Goal: Check status: Check status

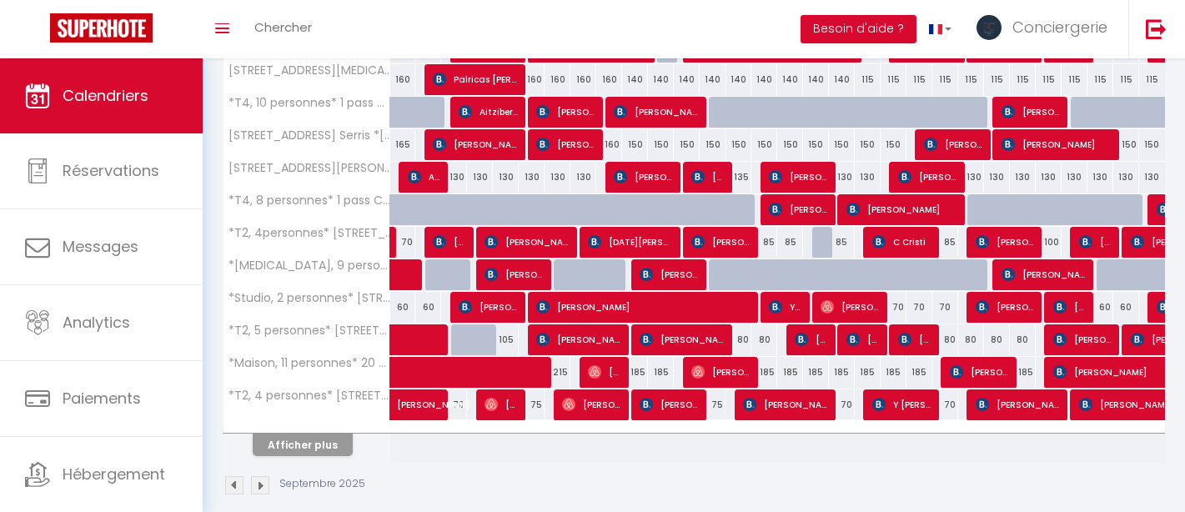
scroll to position [595, 0]
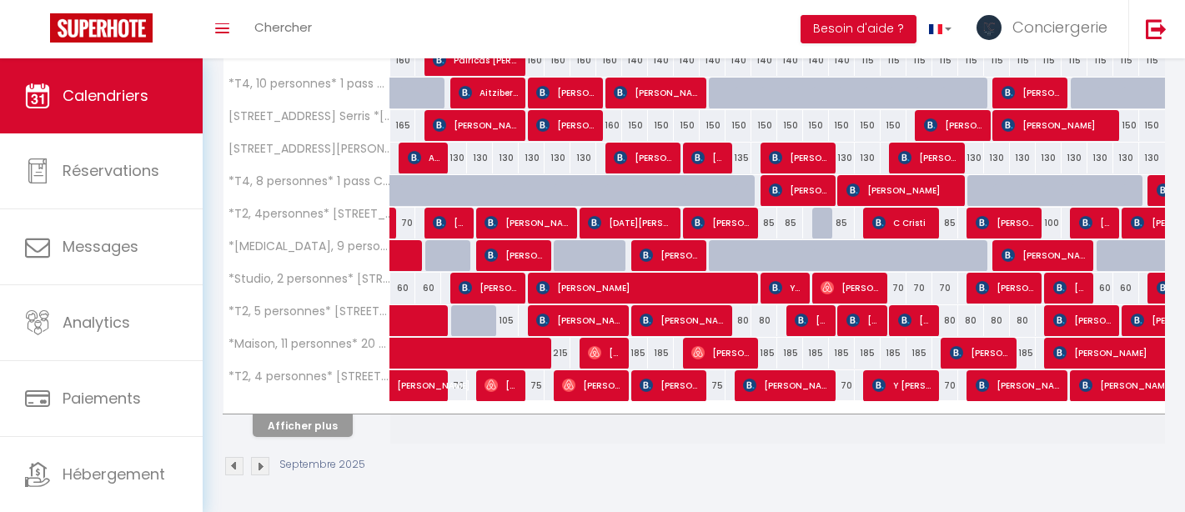
click at [322, 409] on div at bounding box center [306, 408] width 167 height 11
click at [318, 420] on button "Afficher plus" at bounding box center [303, 425] width 100 height 23
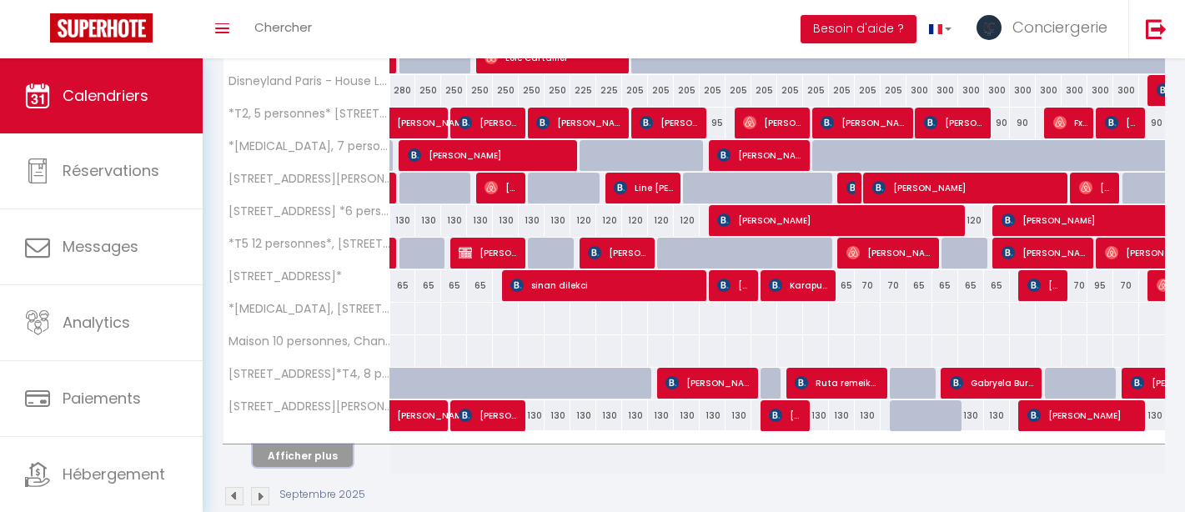
click at [323, 462] on button "Afficher plus" at bounding box center [303, 455] width 100 height 23
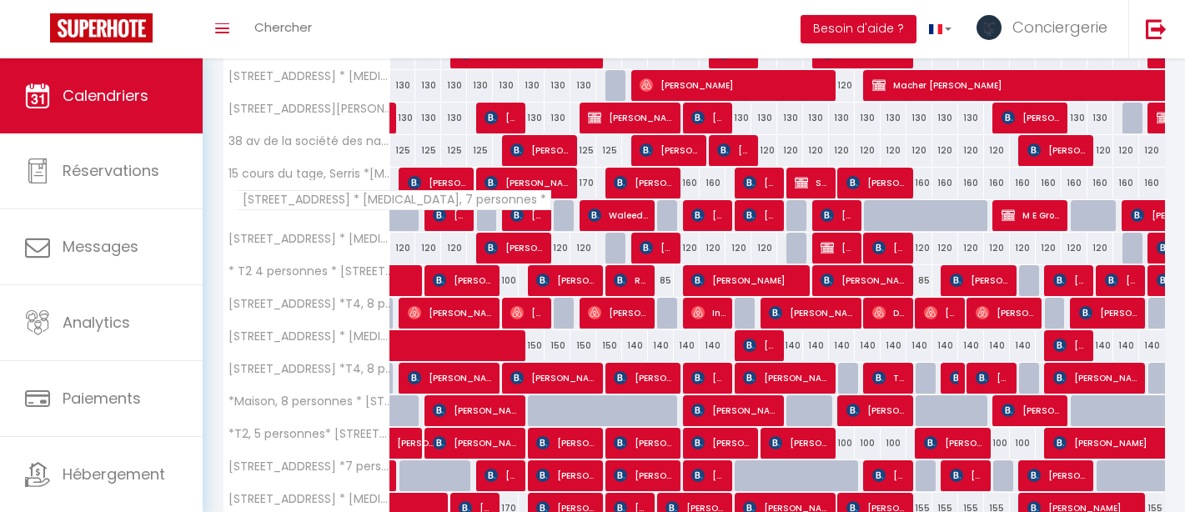
scroll to position [1650, 0]
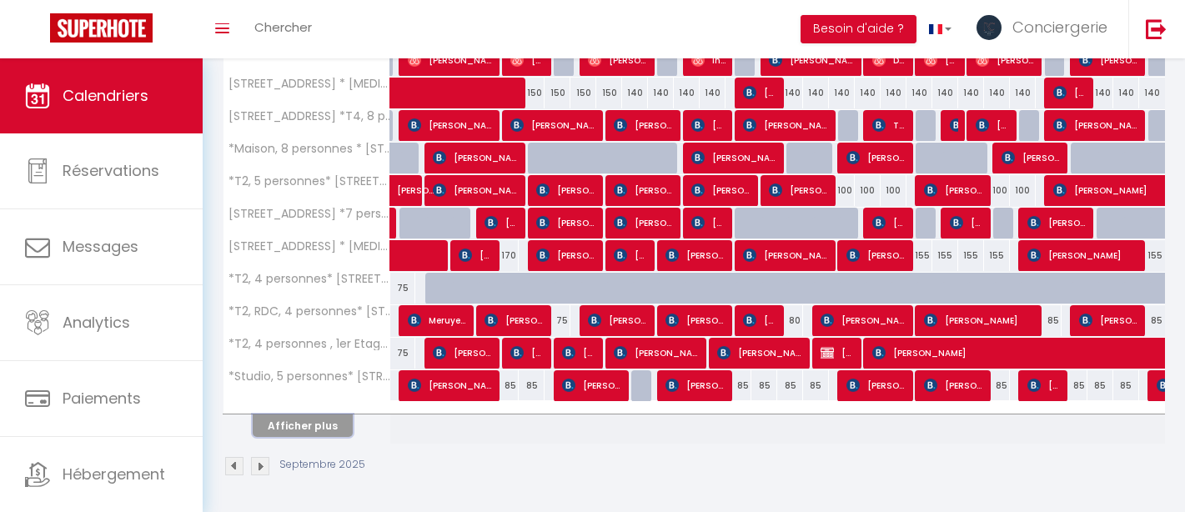
click at [318, 433] on button "Afficher plus" at bounding box center [303, 425] width 100 height 23
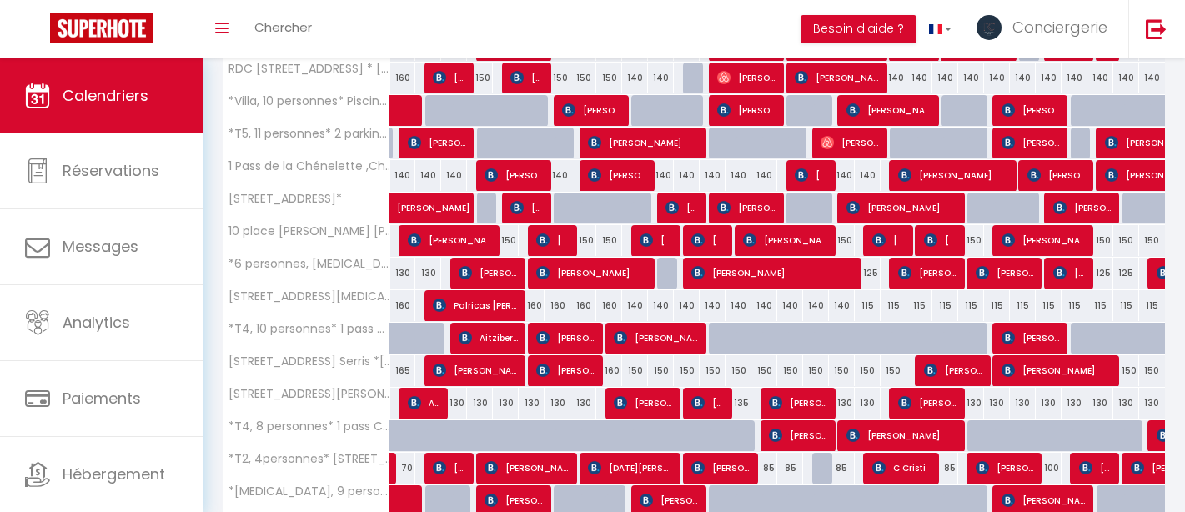
scroll to position [353, 0]
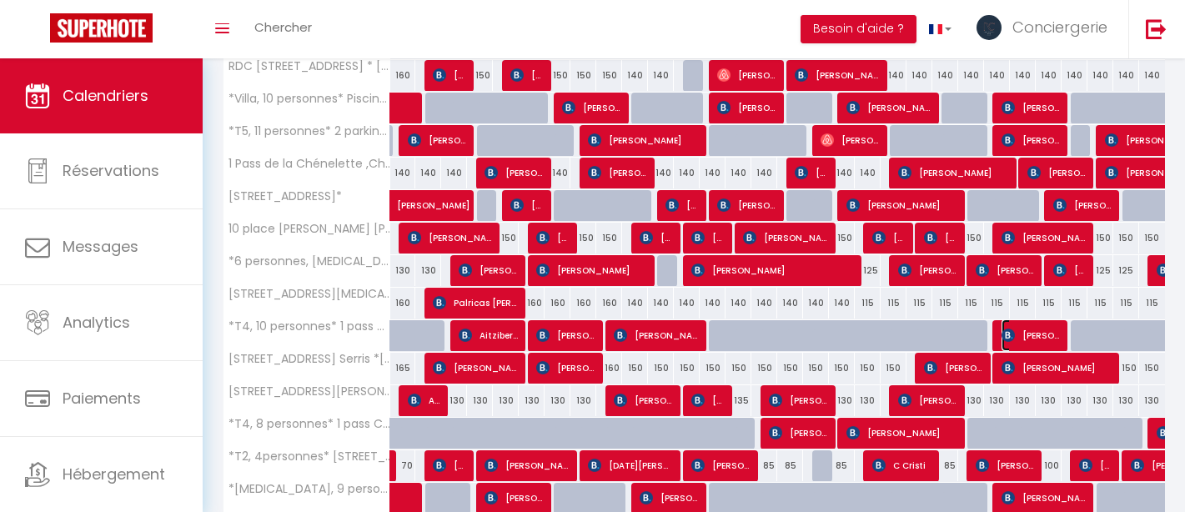
click at [1029, 343] on span "[PERSON_NAME]" at bounding box center [1031, 335] width 60 height 32
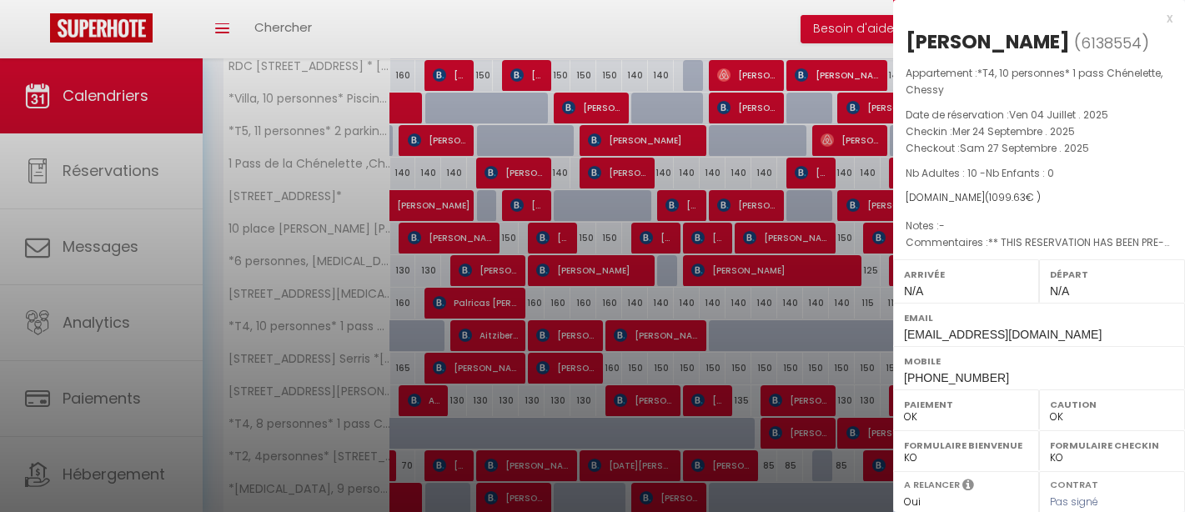
click at [770, 355] on div at bounding box center [592, 256] width 1185 height 512
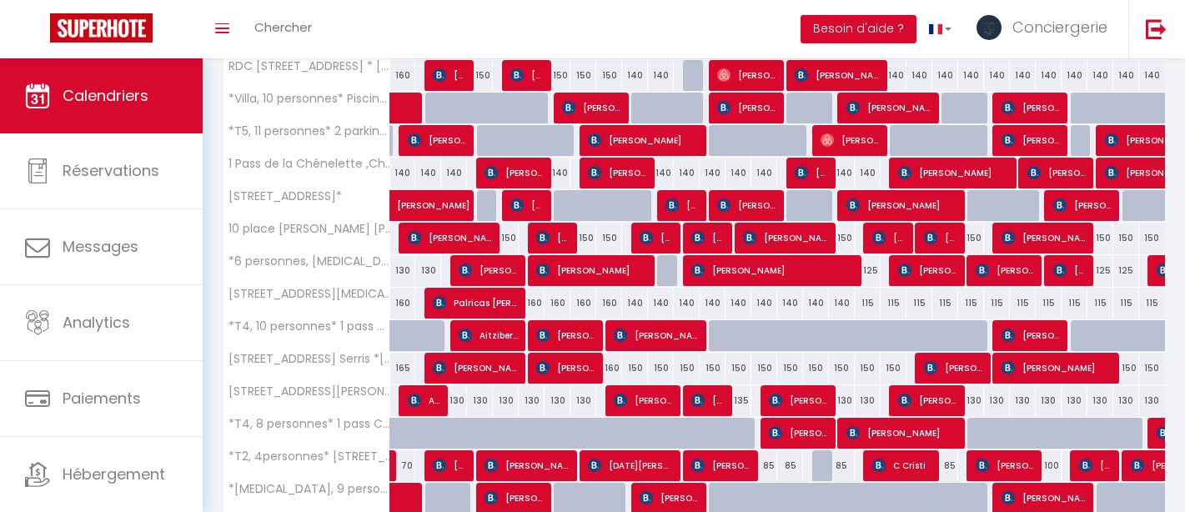
click at [1155, 439] on div at bounding box center [1160, 434] width 26 height 32
click at [1158, 438] on img at bounding box center [1162, 432] width 13 height 13
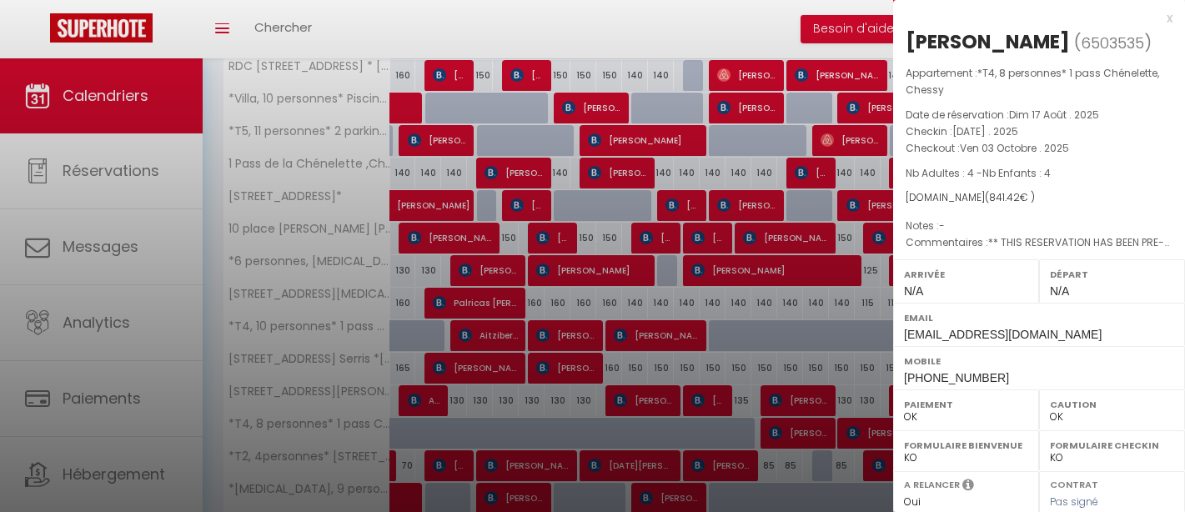
click at [800, 371] on div at bounding box center [592, 256] width 1185 height 512
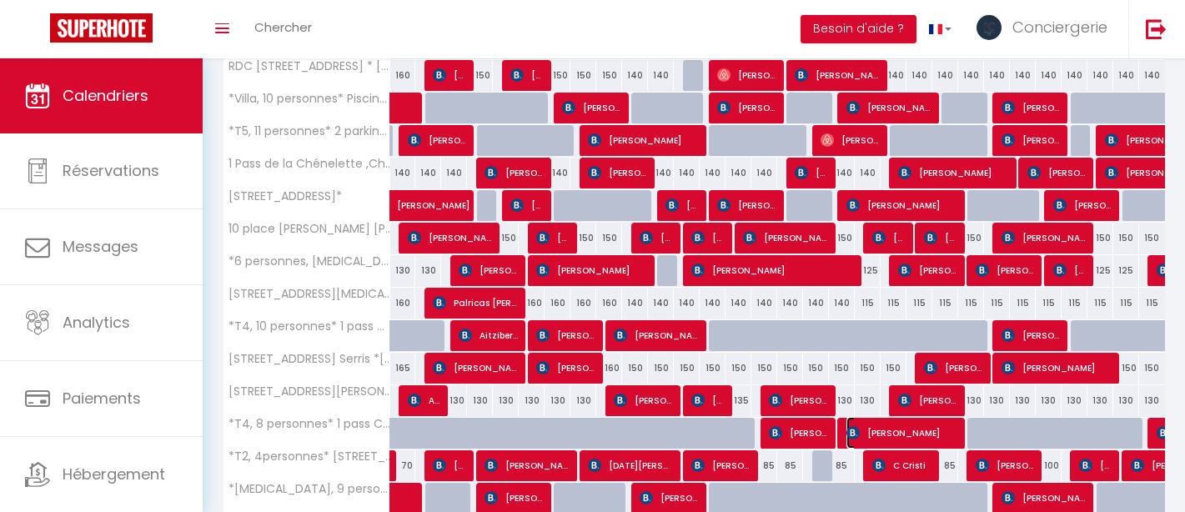
click at [950, 435] on span "[PERSON_NAME]" at bounding box center [902, 433] width 112 height 32
select select "37647"
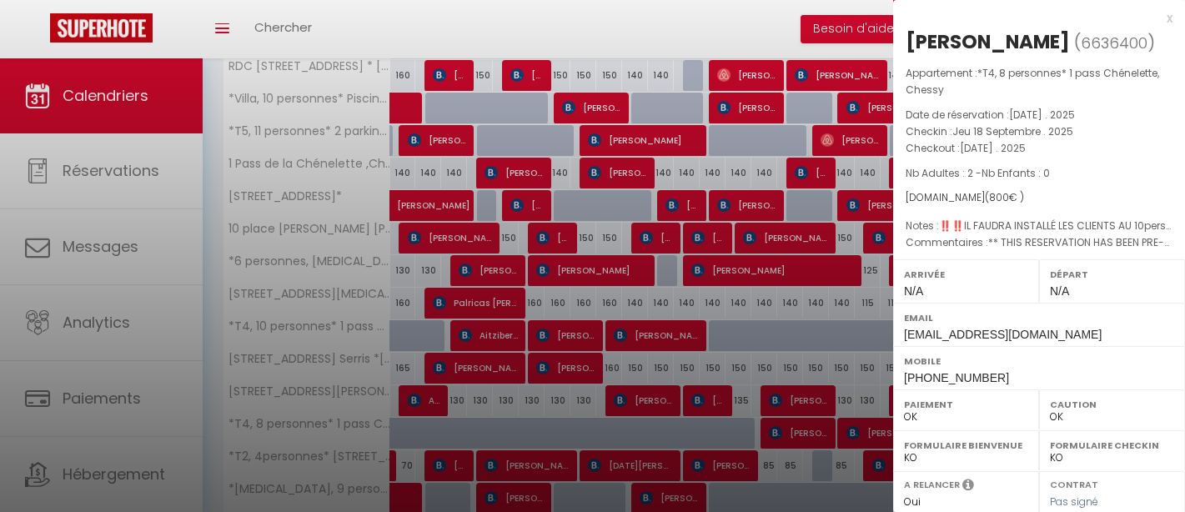
click at [828, 363] on div at bounding box center [592, 256] width 1185 height 512
